Goal: Task Accomplishment & Management: Use online tool/utility

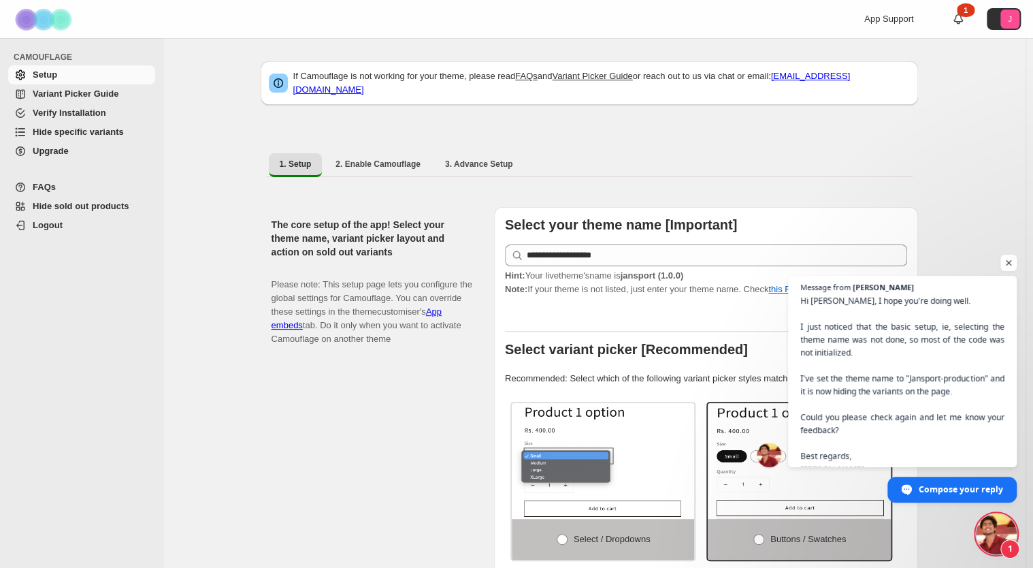
scroll to position [311, 0]
click at [877, 430] on span "Hi [PERSON_NAME], I hope you're doing well. I just noticed that the basic setup…" at bounding box center [903, 385] width 208 height 184
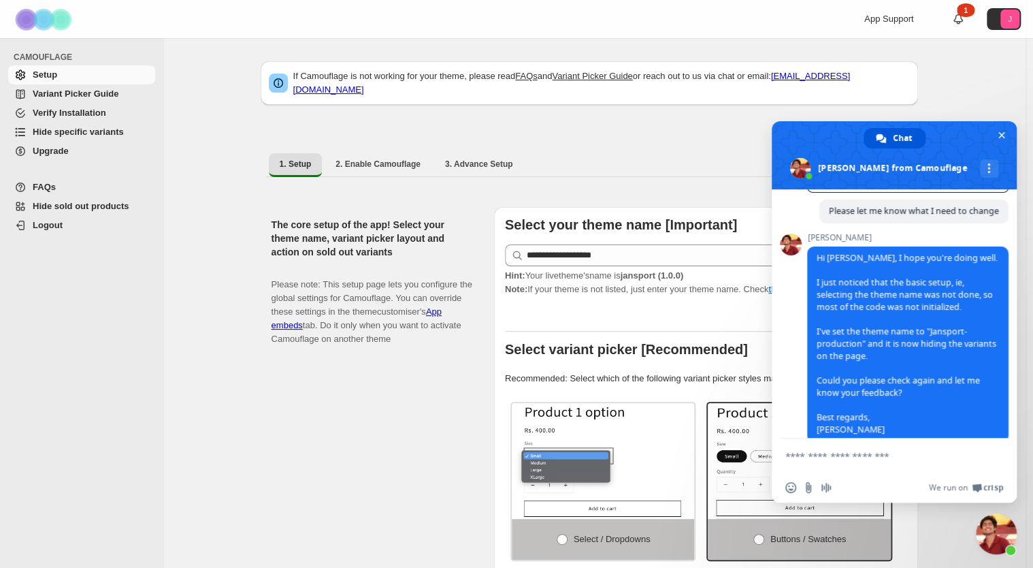
scroll to position [368, 0]
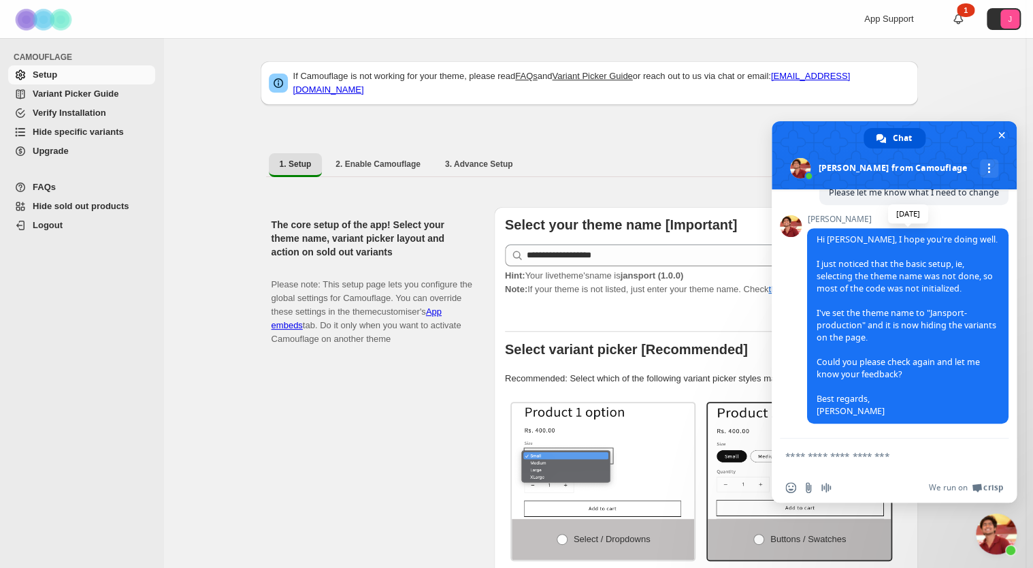
click at [870, 321] on span "Hi [PERSON_NAME], I hope you're doing well. I just noticed that the basic setup…" at bounding box center [907, 324] width 181 height 183
drag, startPoint x: 870, startPoint y: 321, endPoint x: 847, endPoint y: 321, distance: 23.1
click at [847, 321] on span "Hi [PERSON_NAME], I hope you're doing well. I just noticed that the basic setup…" at bounding box center [907, 324] width 181 height 183
click at [879, 329] on span "Hi [PERSON_NAME], I hope you're doing well. I just noticed that the basic setup…" at bounding box center [908, 325] width 202 height 195
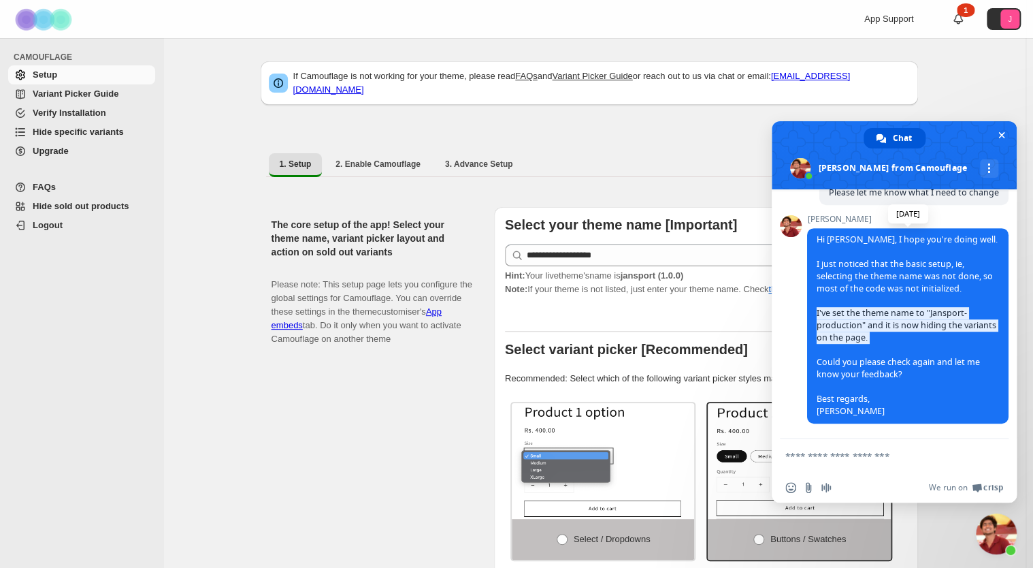
click at [879, 329] on span "Hi [PERSON_NAME], I hope you're doing well. I just noticed that the basic setup…" at bounding box center [908, 325] width 202 height 195
click at [1005, 135] on span "Close chat" at bounding box center [1002, 135] width 14 height 14
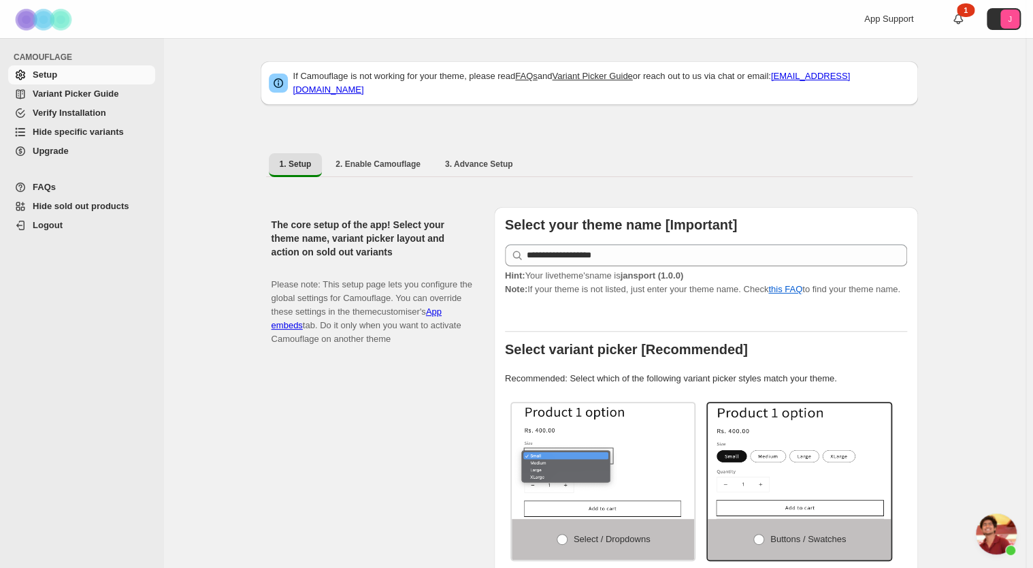
click at [69, 99] on span "Variant Picker Guide" at bounding box center [76, 93] width 86 height 10
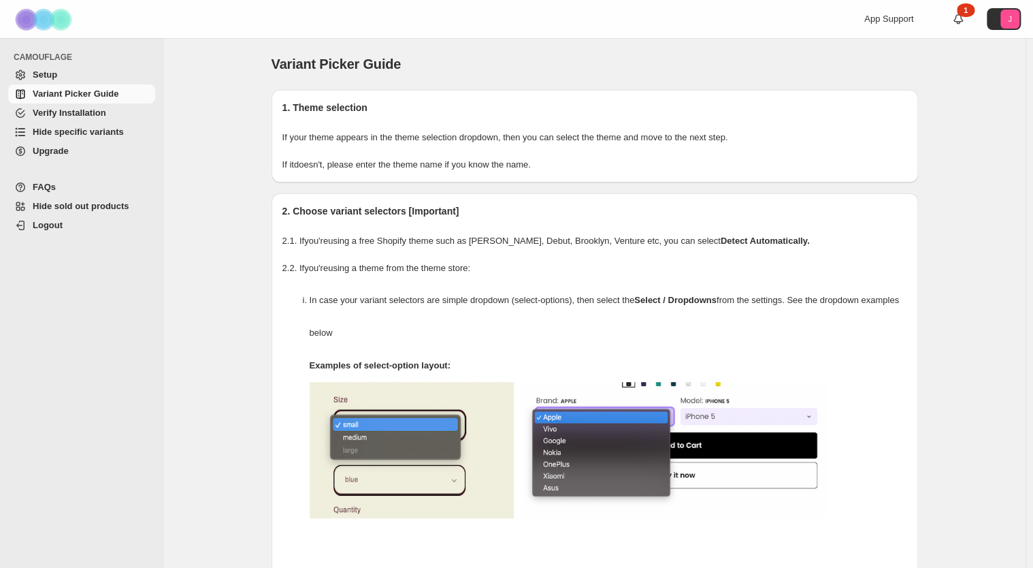
click at [96, 132] on span "Hide specific variants" at bounding box center [78, 132] width 91 height 10
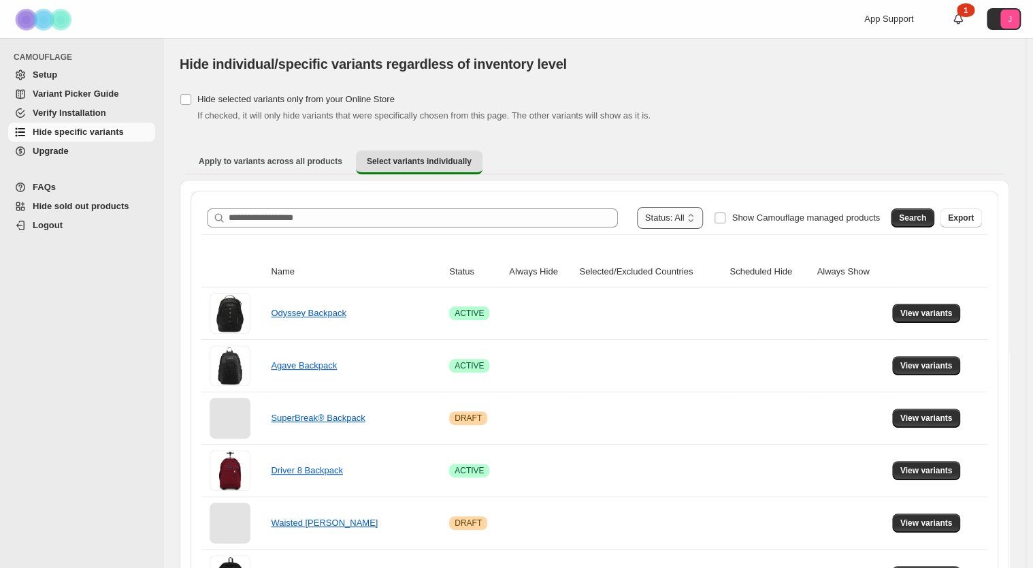
click at [695, 221] on select "**********" at bounding box center [670, 218] width 67 height 22
select select "******"
click at [664, 207] on select "**********" at bounding box center [670, 218] width 67 height 22
click at [926, 221] on span "Search" at bounding box center [912, 217] width 27 height 11
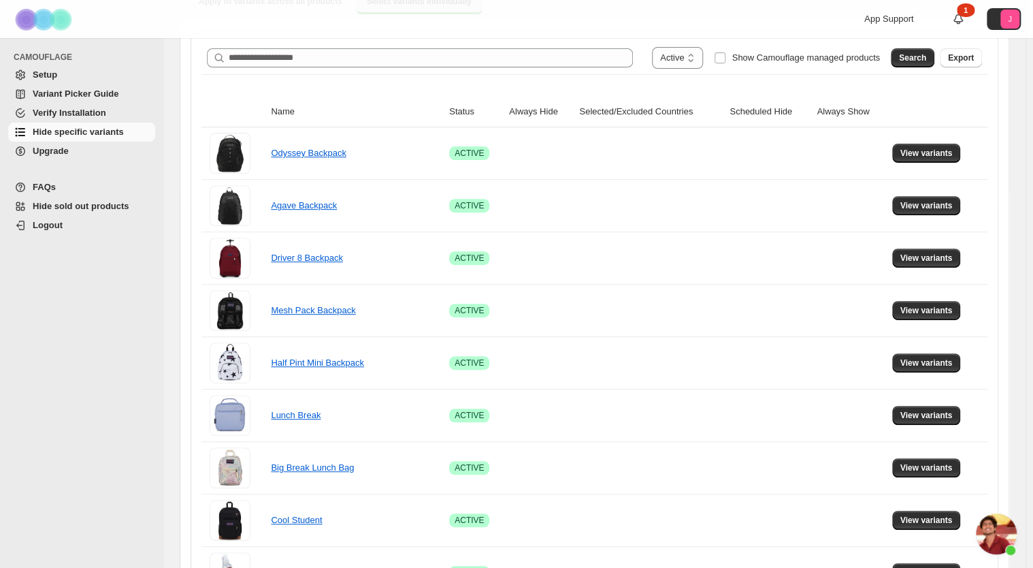
scroll to position [88, 0]
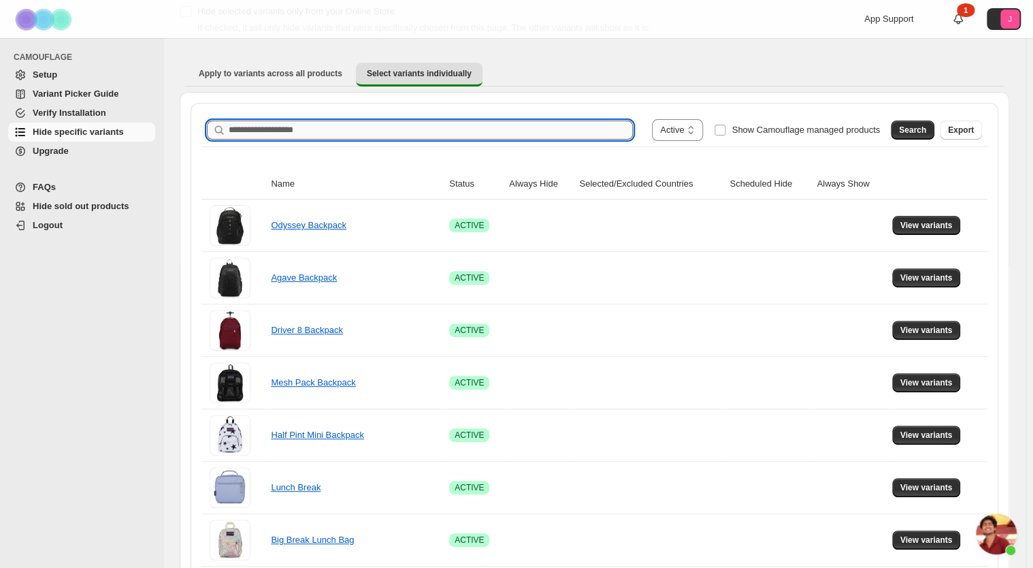
click at [531, 129] on input "Search product name" at bounding box center [431, 129] width 404 height 19
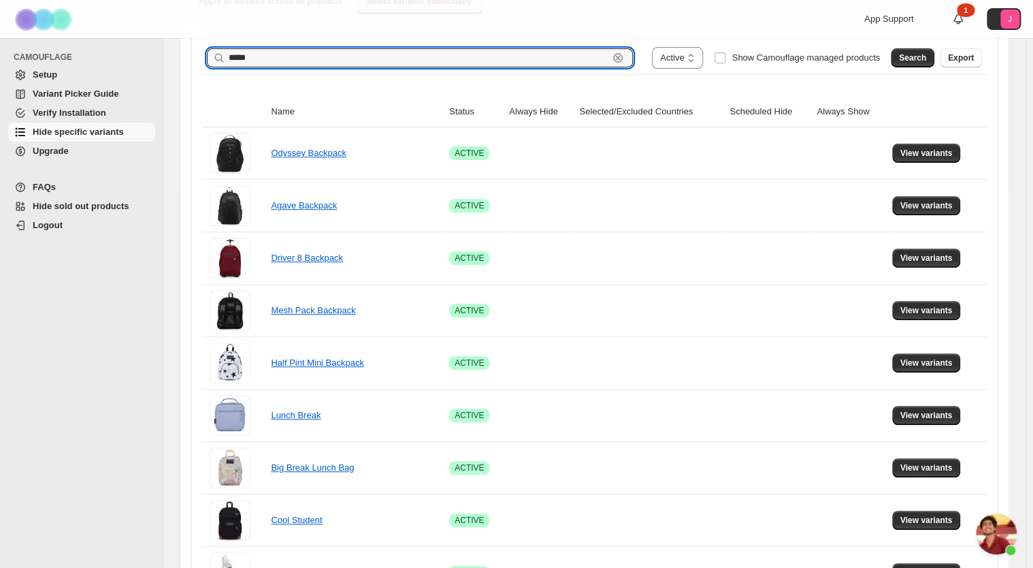
scroll to position [152, 0]
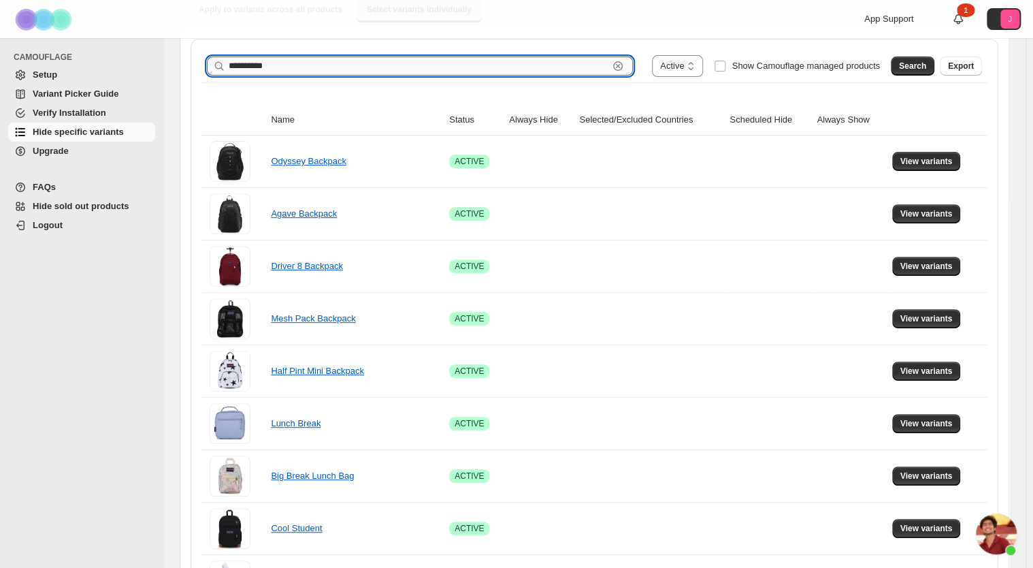
type input "**********"
click at [912, 66] on span "Search" at bounding box center [912, 66] width 27 height 11
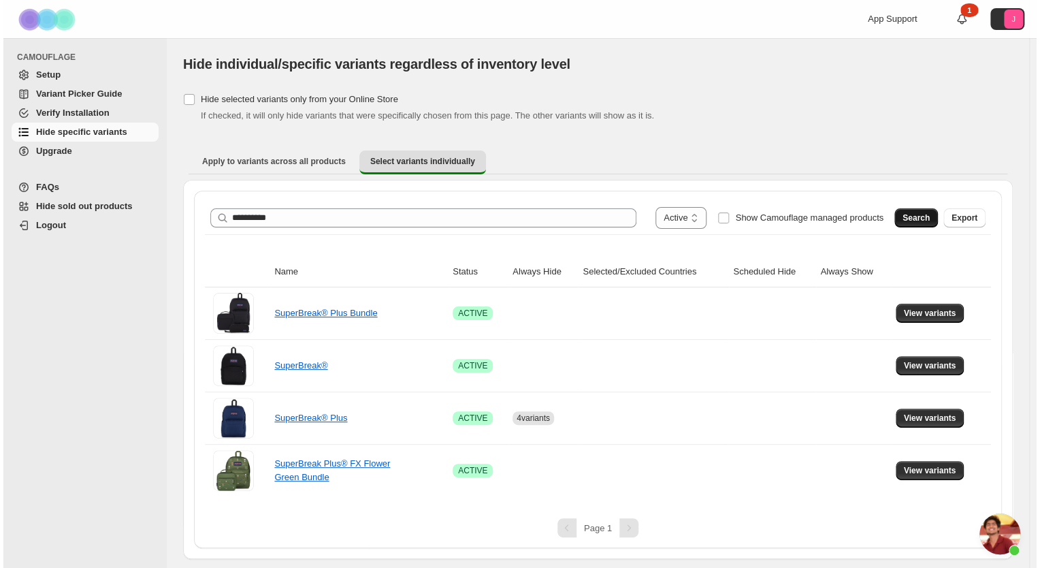
scroll to position [0, 0]
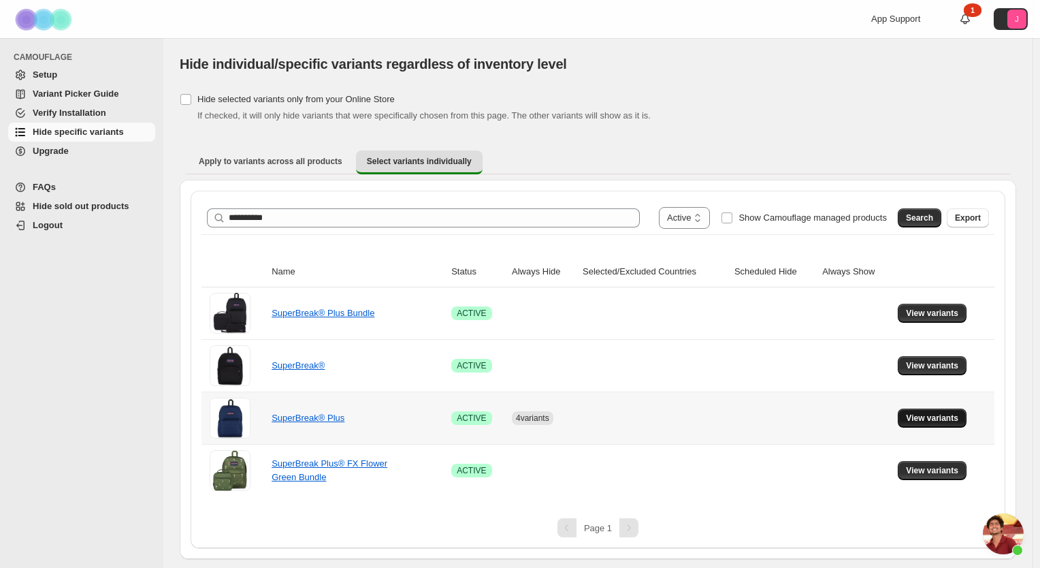
click at [930, 420] on span "View variants" at bounding box center [932, 418] width 52 height 11
